Goal: Information Seeking & Learning: Learn about a topic

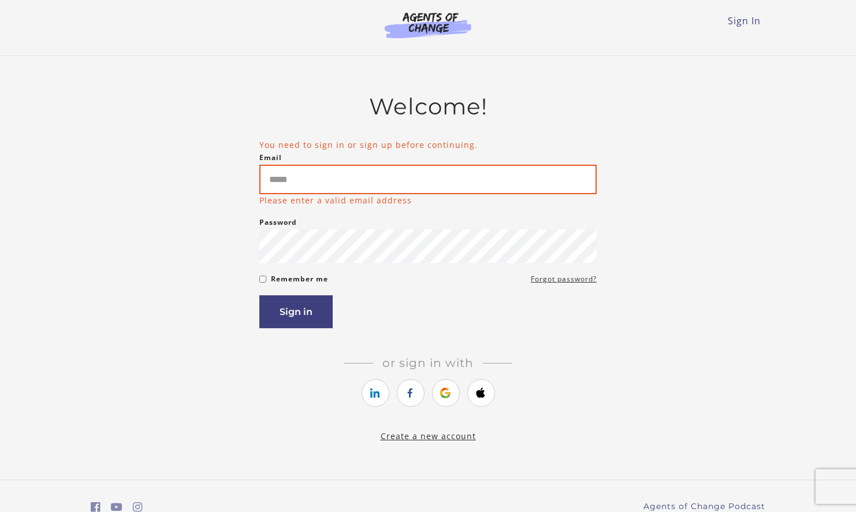
click at [404, 178] on input "Email" at bounding box center [427, 179] width 337 height 29
type input "**********"
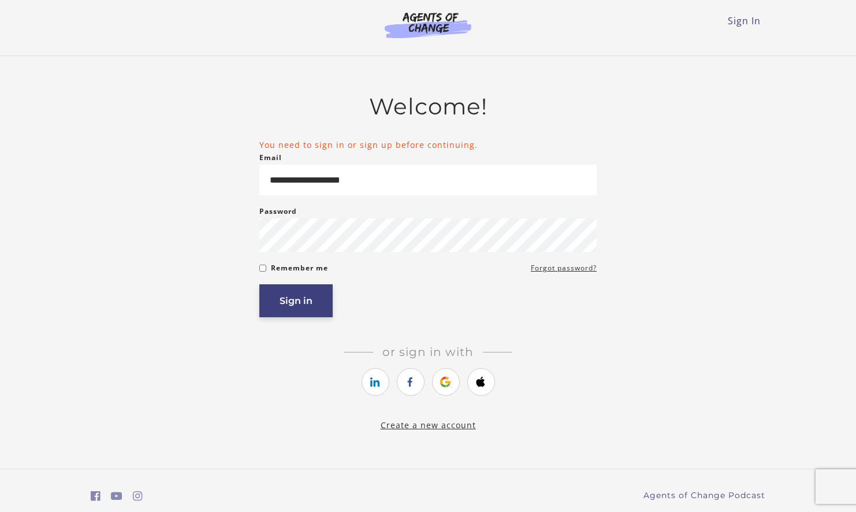
click at [306, 292] on button "Sign in" at bounding box center [295, 300] width 73 height 33
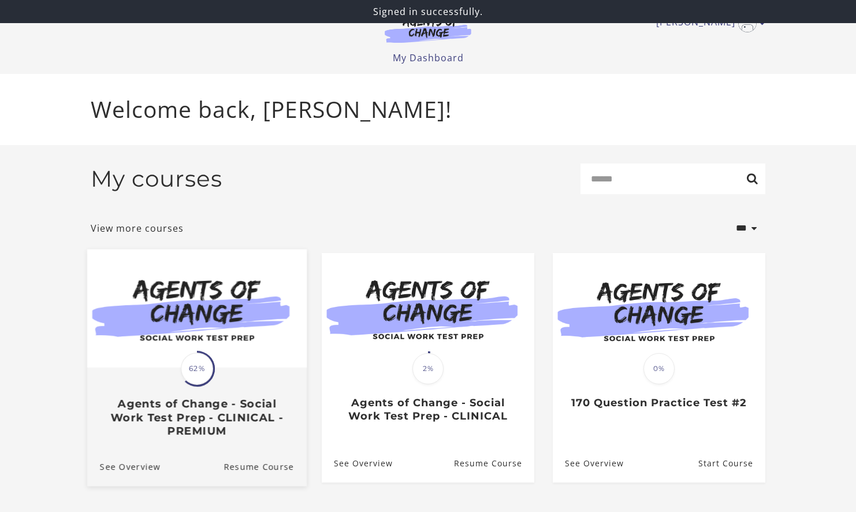
click at [180, 410] on h3 "Agents of Change - Social Work Test Prep - CLINICAL - PREMIUM" at bounding box center [197, 417] width 194 height 40
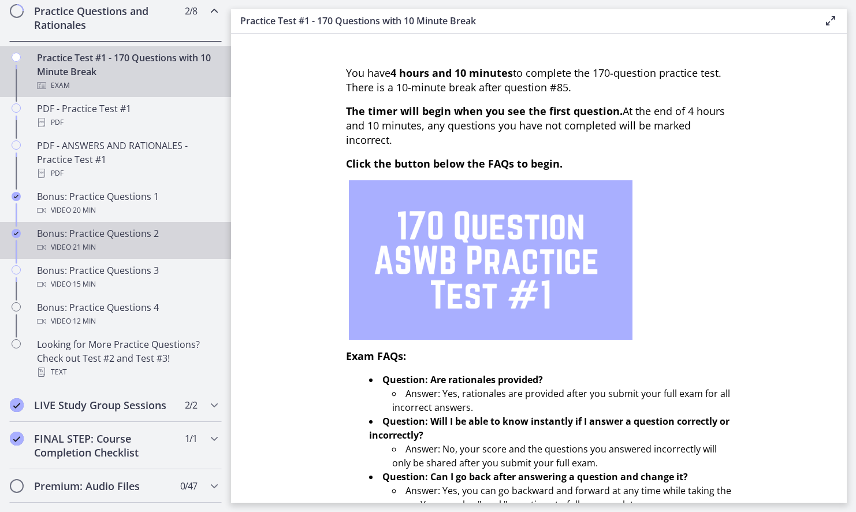
scroll to position [614, 0]
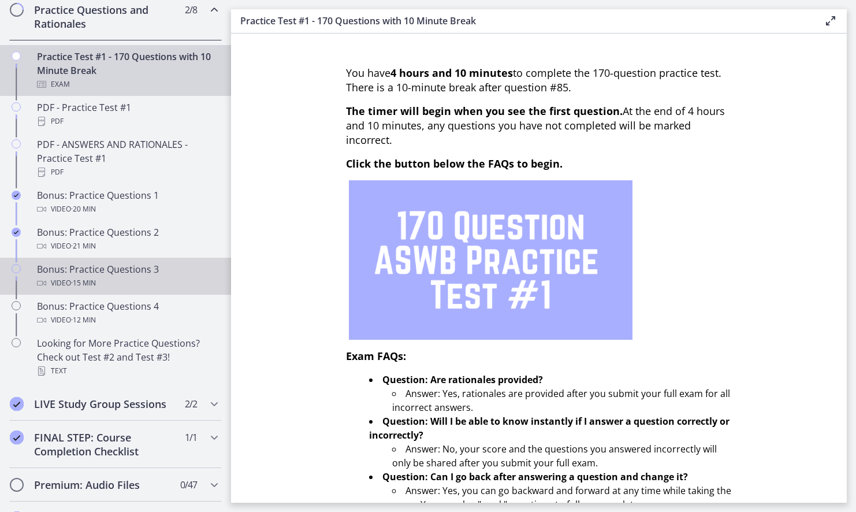
click at [137, 263] on div "Bonus: Practice Questions 3 Video · 15 min" at bounding box center [127, 276] width 180 height 28
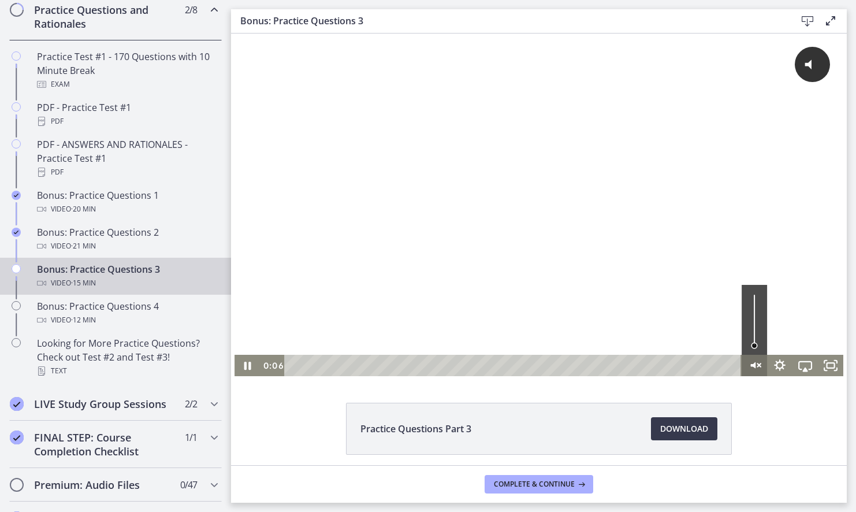
click at [753, 364] on icon "Unmute" at bounding box center [753, 365] width 5 height 6
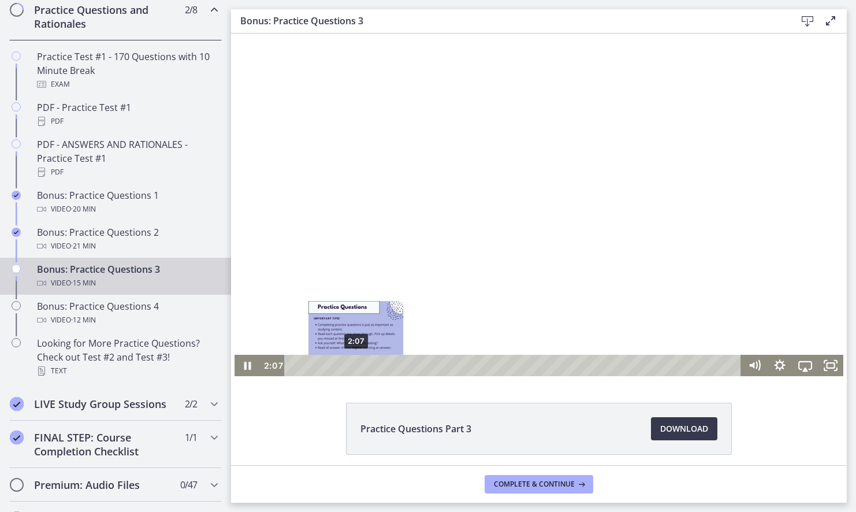
click at [356, 364] on div "2:07" at bounding box center [514, 365] width 442 height 21
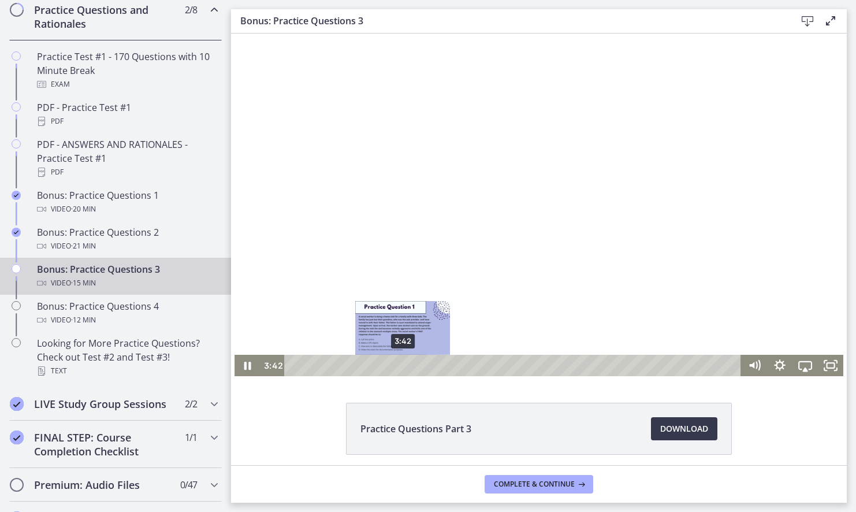
click at [403, 364] on div "3:42" at bounding box center [514, 365] width 442 height 21
click at [393, 369] on div "3:22" at bounding box center [514, 365] width 442 height 21
click at [399, 369] on div "3:32" at bounding box center [514, 365] width 442 height 21
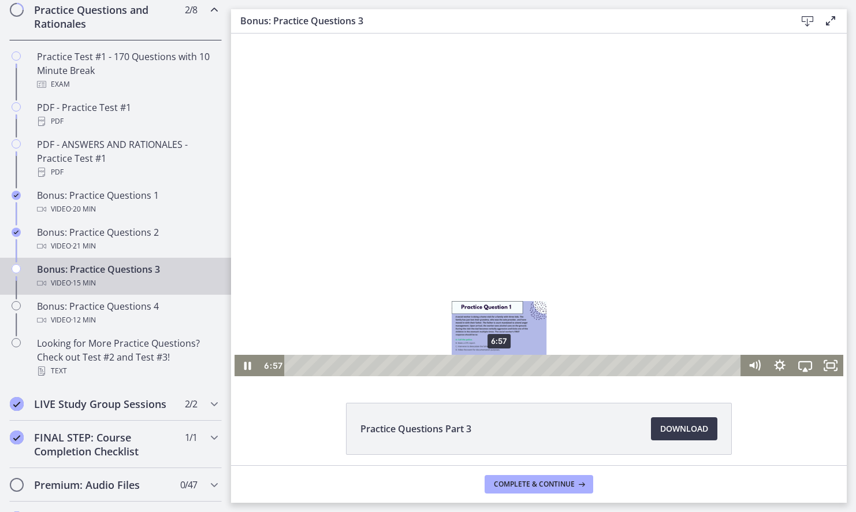
click at [500, 362] on div "6:57" at bounding box center [514, 365] width 442 height 21
click at [516, 365] on div "7:31" at bounding box center [514, 365] width 442 height 21
click at [544, 319] on div at bounding box center [539, 205] width 609 height 343
click at [545, 315] on div at bounding box center [539, 205] width 609 height 343
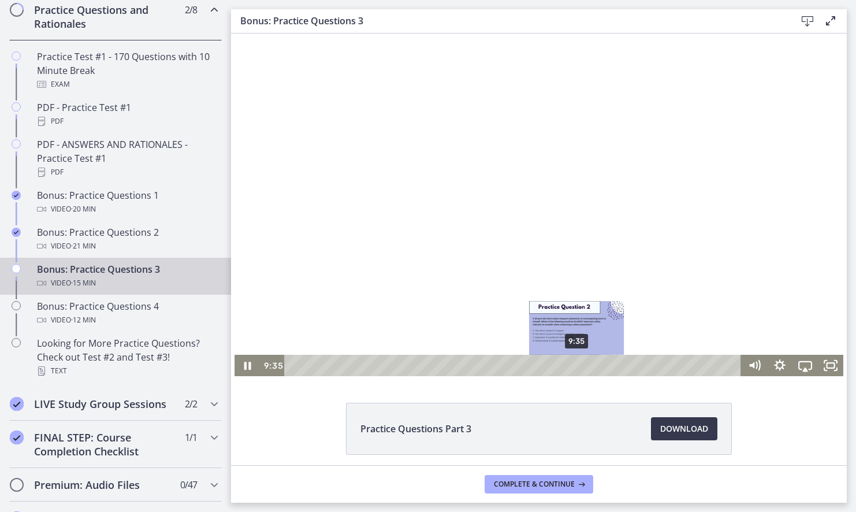
click at [578, 364] on div "9:35" at bounding box center [514, 365] width 442 height 21
click at [601, 244] on div at bounding box center [539, 205] width 609 height 343
click at [600, 244] on div at bounding box center [539, 205] width 609 height 343
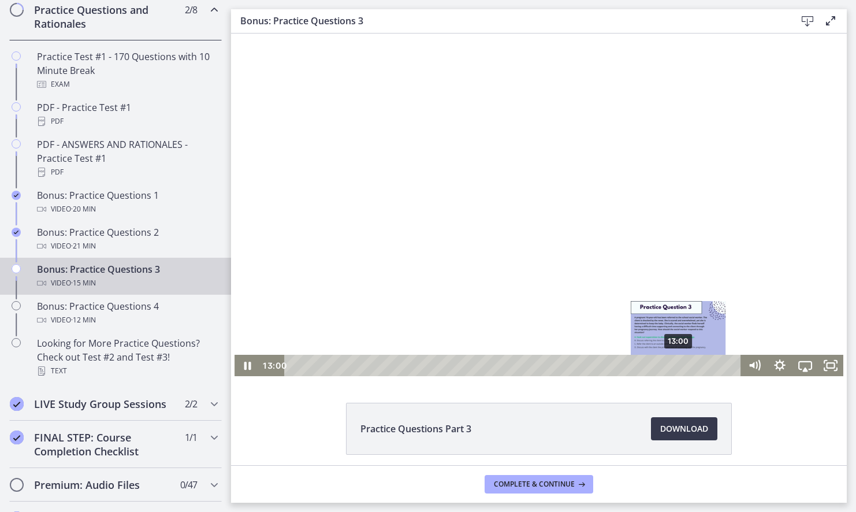
click at [679, 368] on div "13:00" at bounding box center [514, 365] width 442 height 21
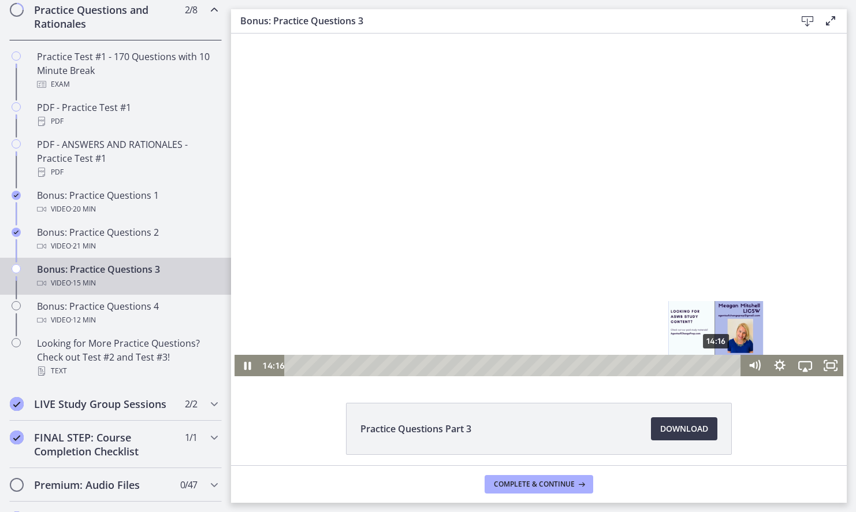
click at [717, 367] on div "14:16" at bounding box center [514, 365] width 442 height 21
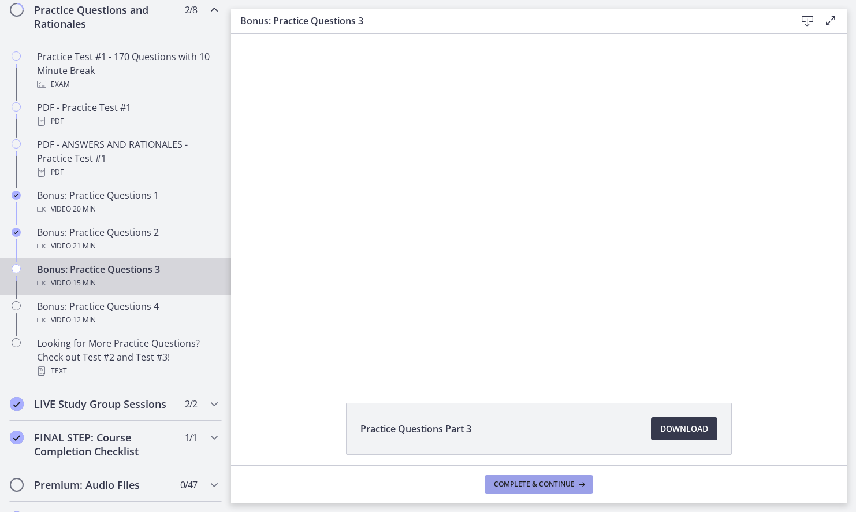
click at [552, 486] on span "Complete & continue" at bounding box center [534, 483] width 81 height 9
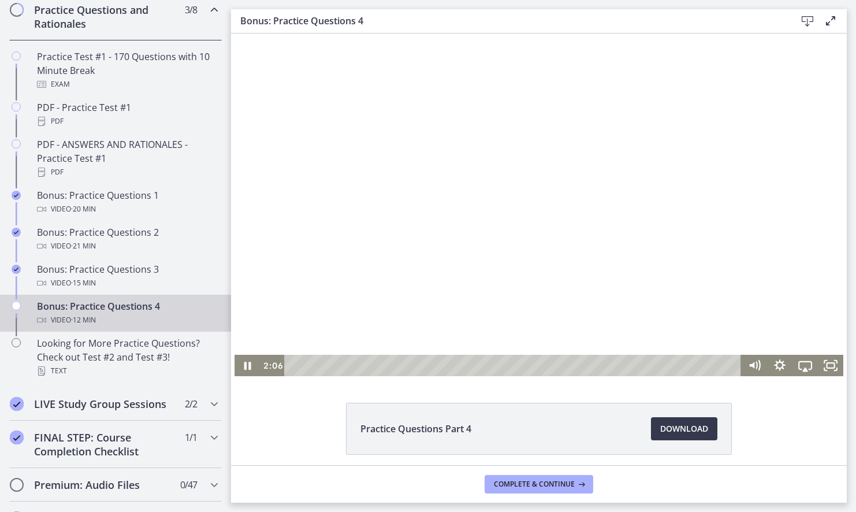
click at [369, 364] on div "Playbar" at bounding box center [514, 365] width 442 height 21
click at [470, 300] on div at bounding box center [539, 205] width 609 height 343
click at [491, 369] on div "5:33" at bounding box center [514, 365] width 442 height 21
click at [480, 284] on div at bounding box center [539, 205] width 609 height 343
click at [546, 367] on div "7:05" at bounding box center [514, 365] width 442 height 21
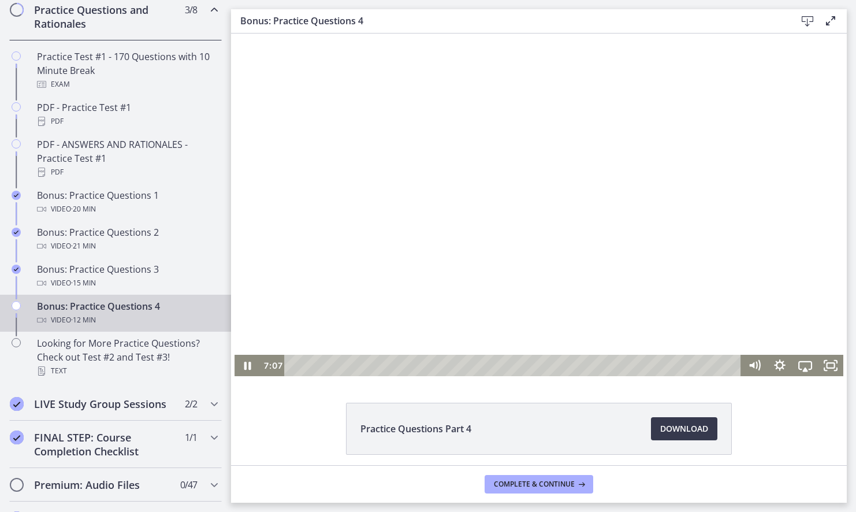
click at [589, 239] on div at bounding box center [539, 205] width 609 height 343
click at [702, 366] on div "11:29" at bounding box center [514, 365] width 442 height 21
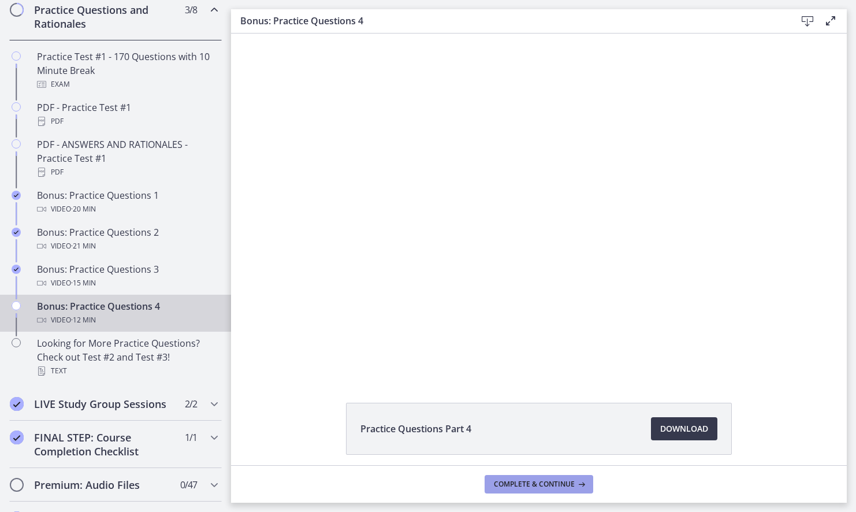
click at [535, 489] on button "Complete & continue" at bounding box center [539, 484] width 109 height 18
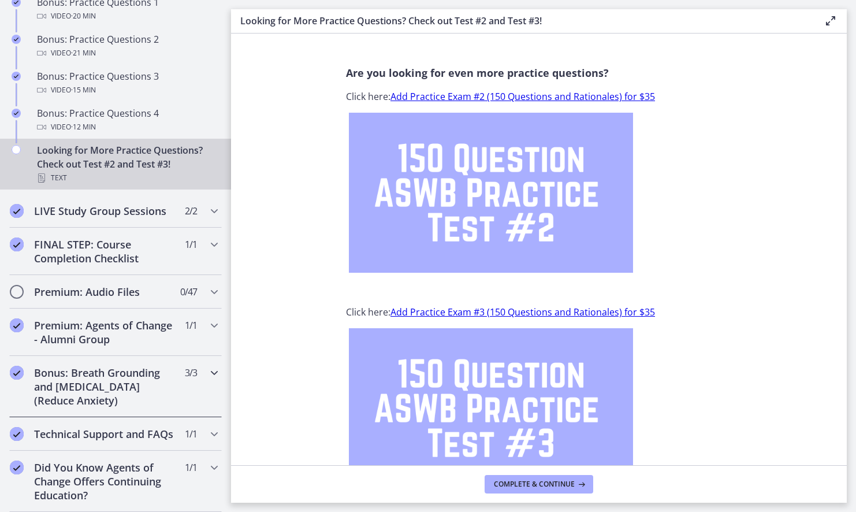
scroll to position [807, 0]
click at [139, 333] on h2 "Premium: Agents of Change - Alumni Group" at bounding box center [104, 332] width 141 height 28
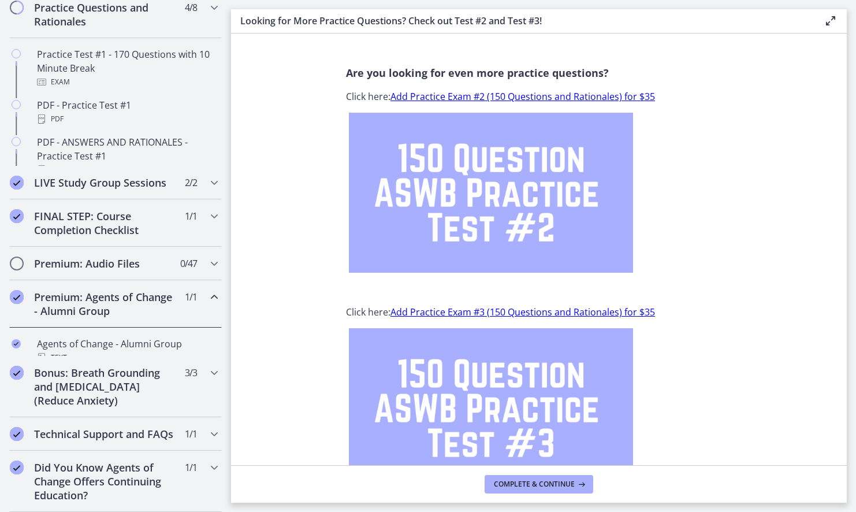
scroll to position [507, 0]
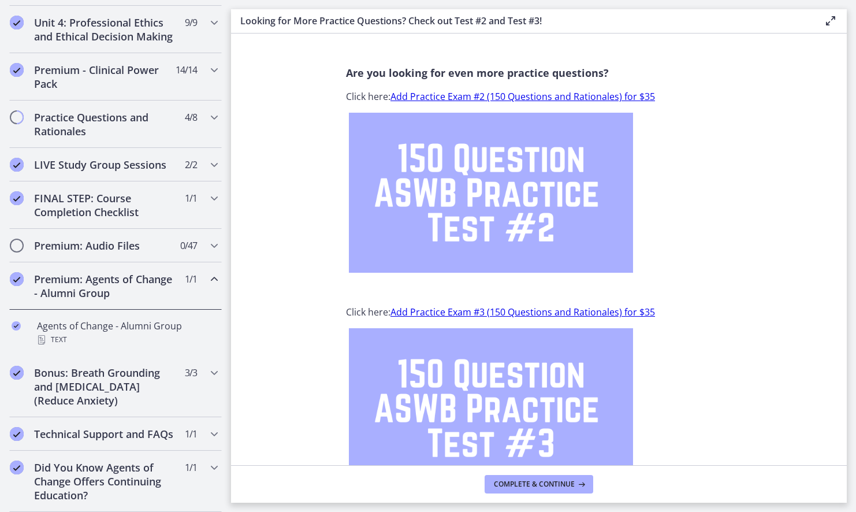
click at [146, 293] on h2 "Premium: Agents of Change - Alumni Group" at bounding box center [104, 286] width 141 height 28
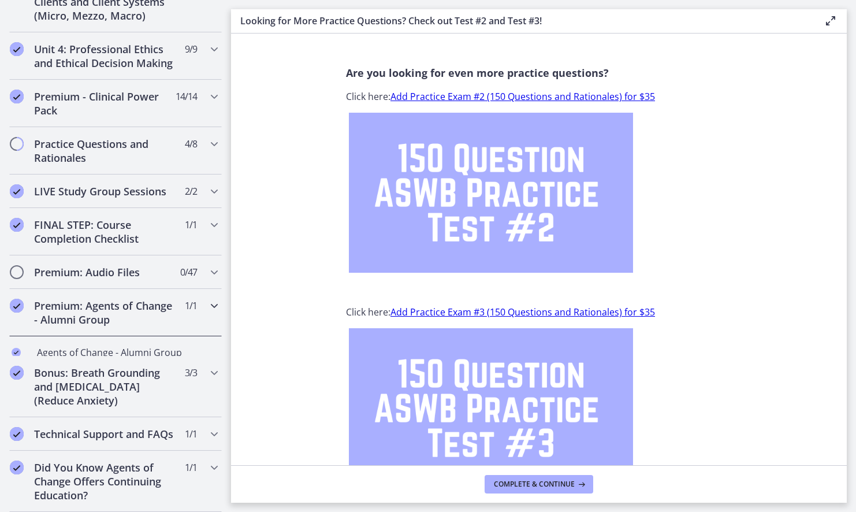
scroll to position [460, 0]
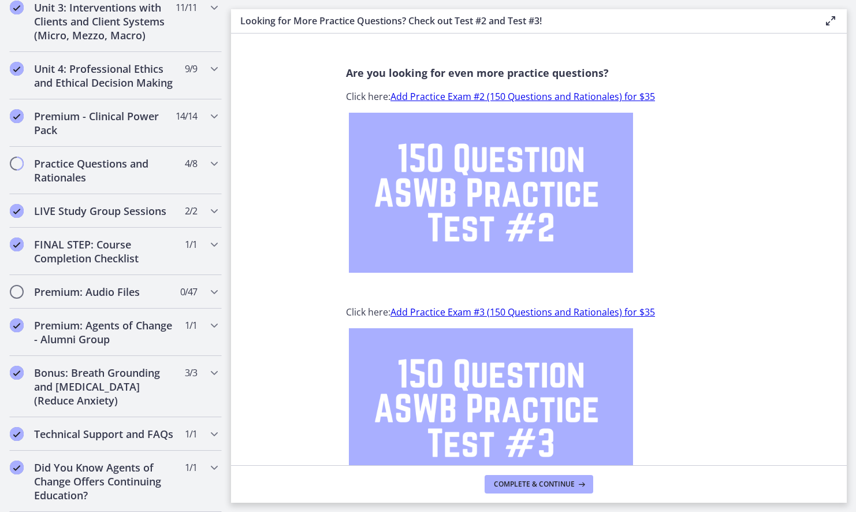
click at [331, 111] on section "Are you looking for even more practice questions? Click here: Add Practice Exam…" at bounding box center [539, 250] width 616 height 432
